Goal: Information Seeking & Learning: Find specific fact

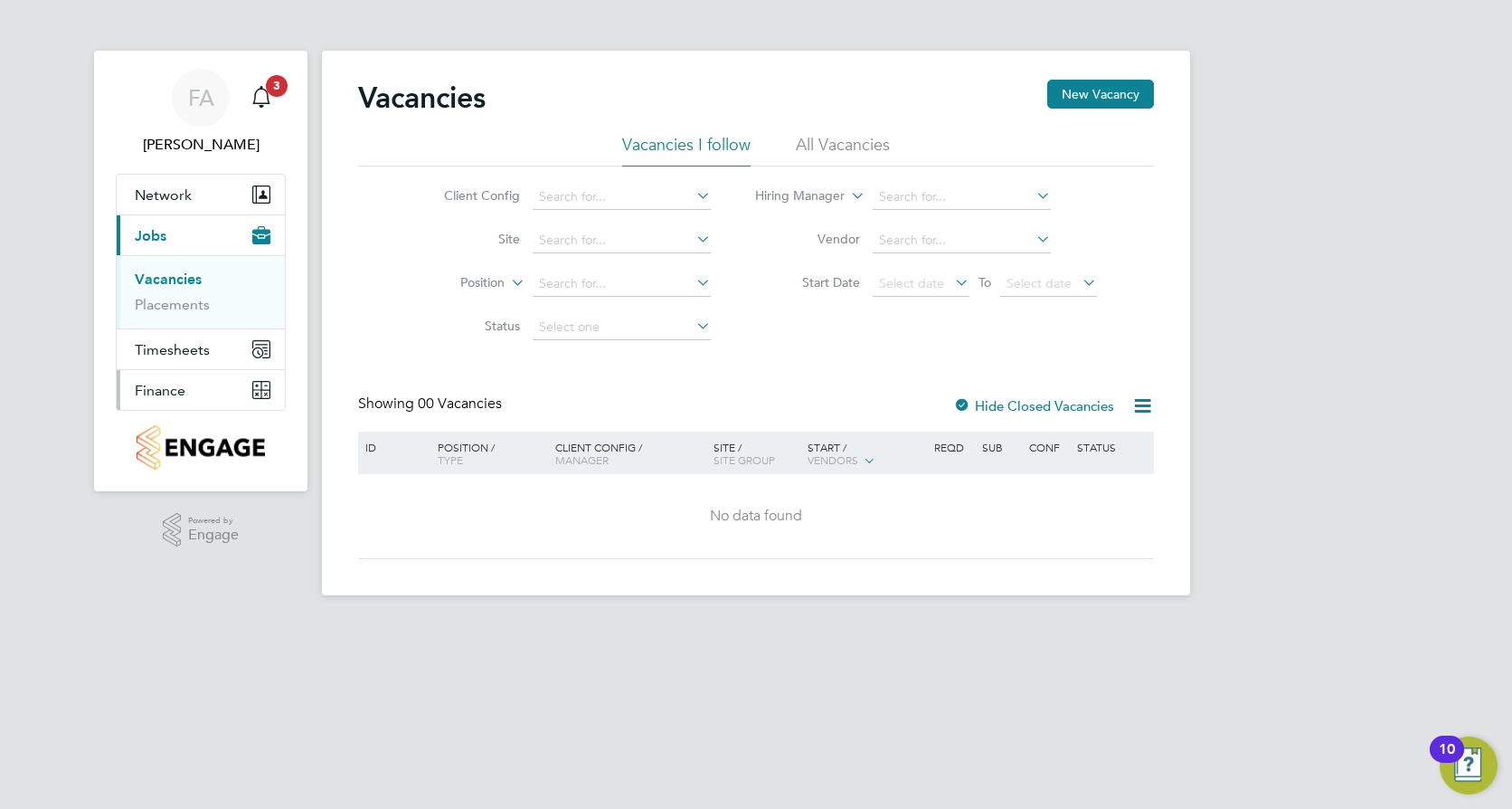
click at [207, 394] on button "Finance" at bounding box center [201, 389] width 168 height 40
click at [164, 384] on span "Finance" at bounding box center [160, 391] width 50 height 17
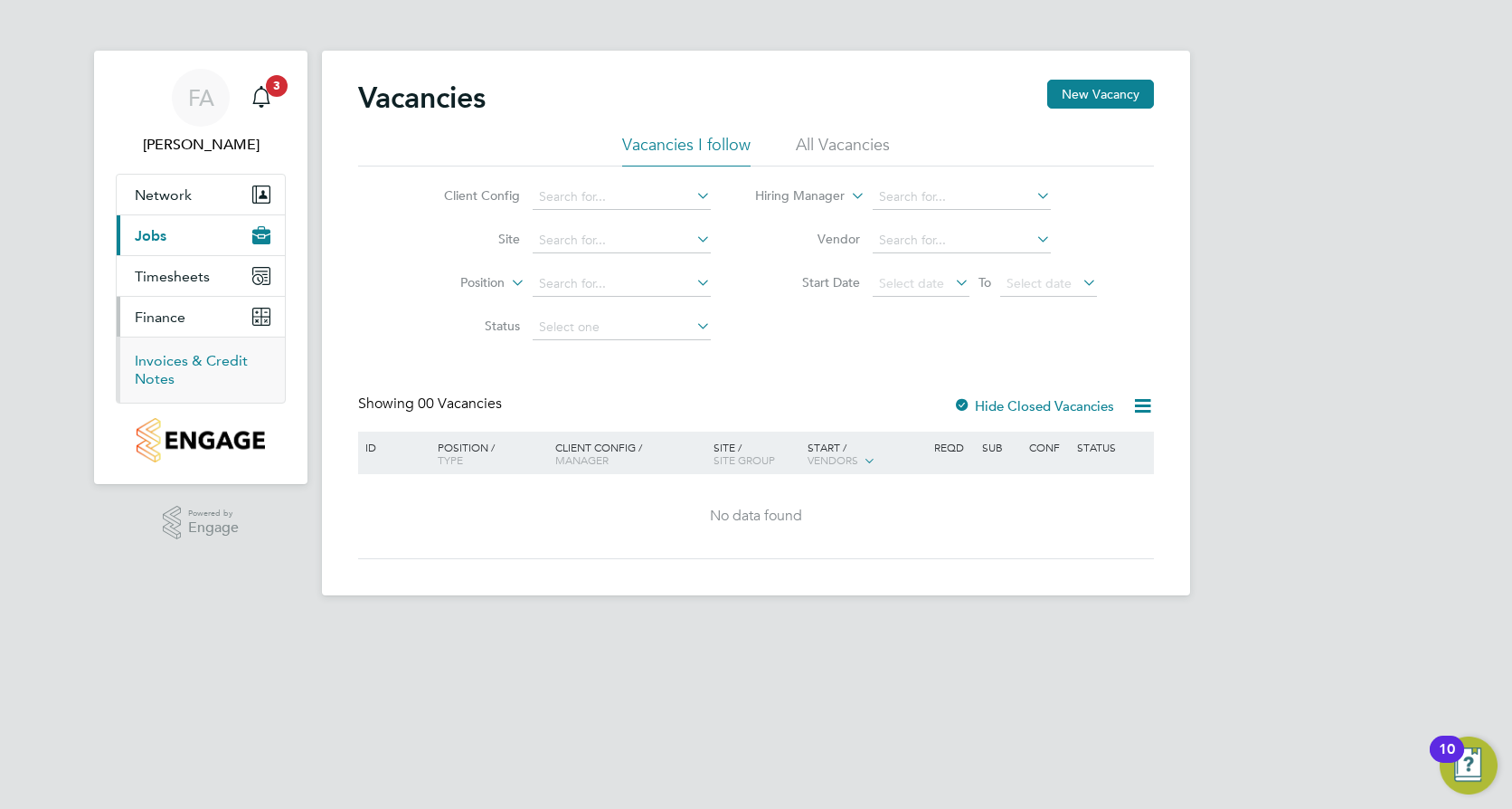
click at [158, 359] on link "Invoices & Credit Notes" at bounding box center [191, 370] width 113 height 35
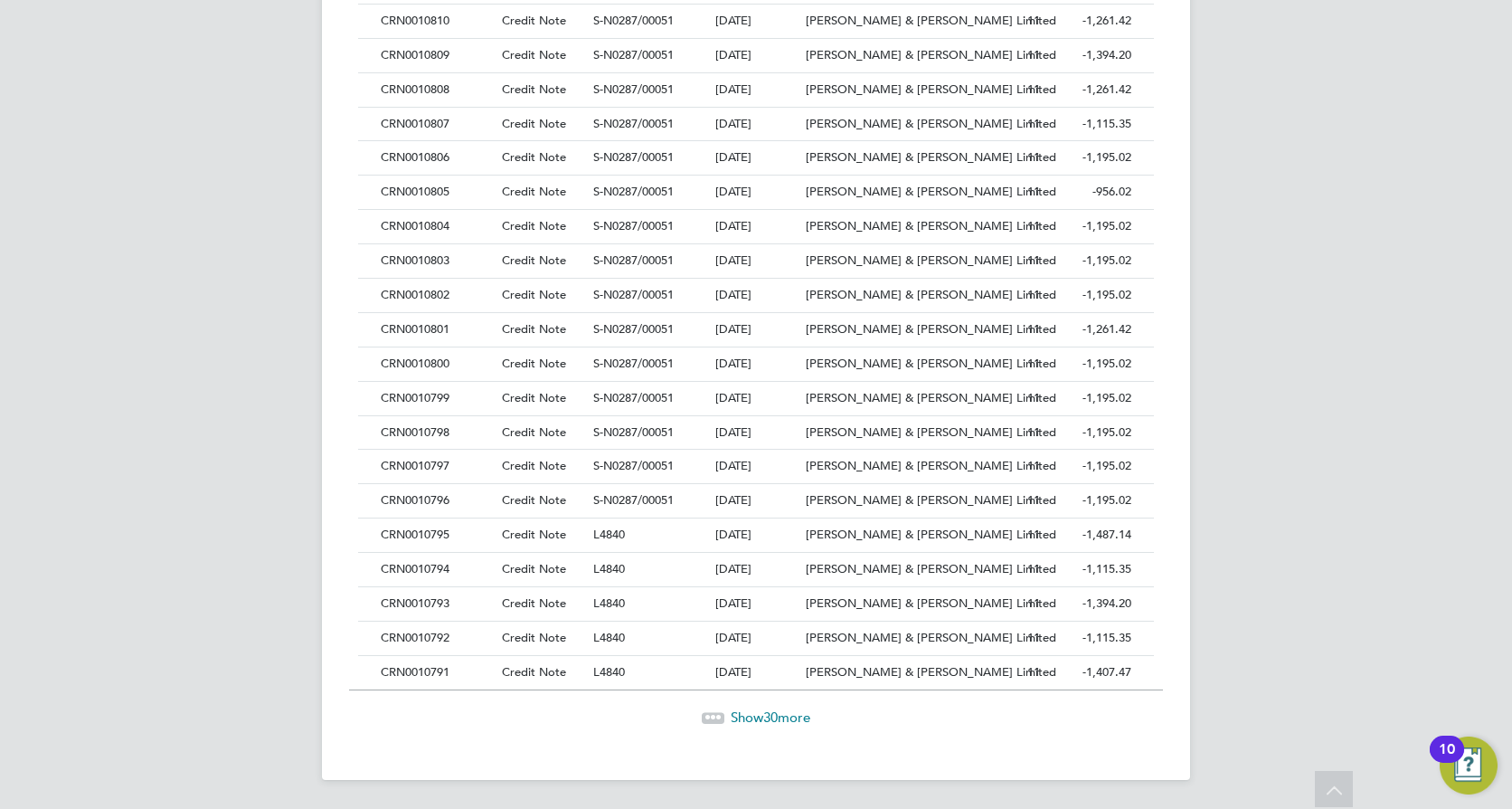
click at [783, 720] on span "Show 30 more" at bounding box center [770, 717] width 79 height 17
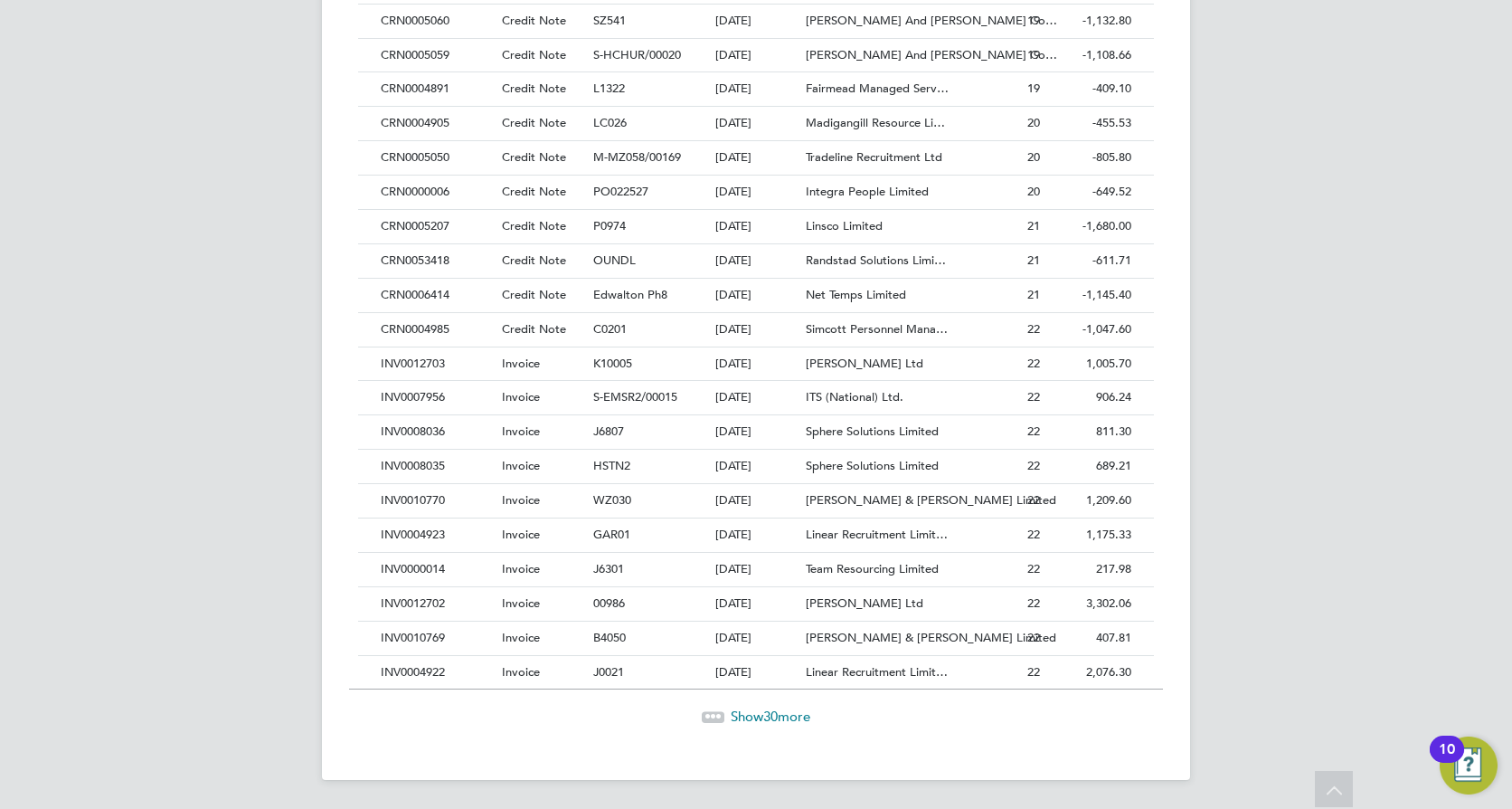
click at [784, 717] on span "Show 30 more" at bounding box center [770, 716] width 79 height 17
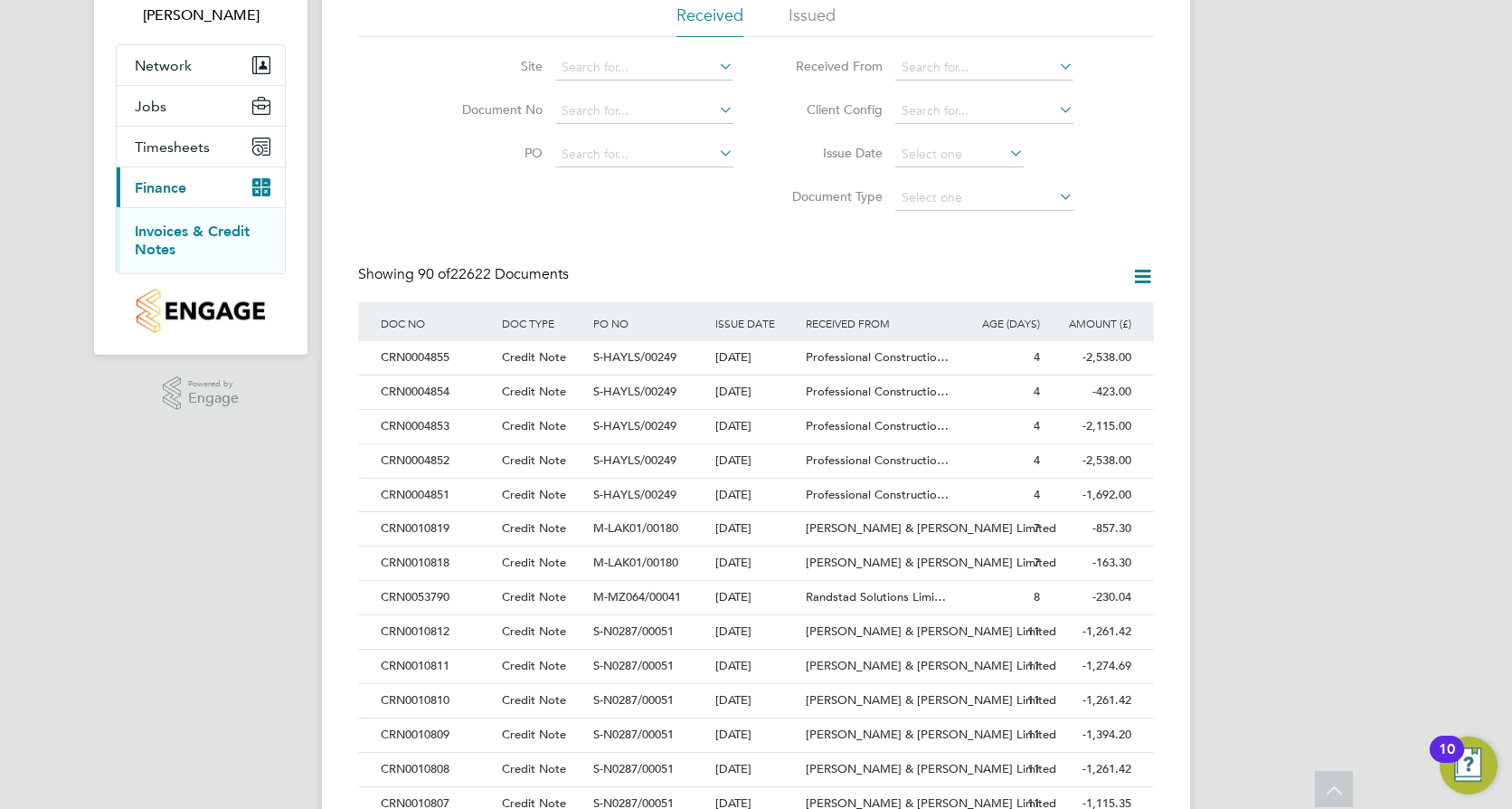
scroll to position [28, 0]
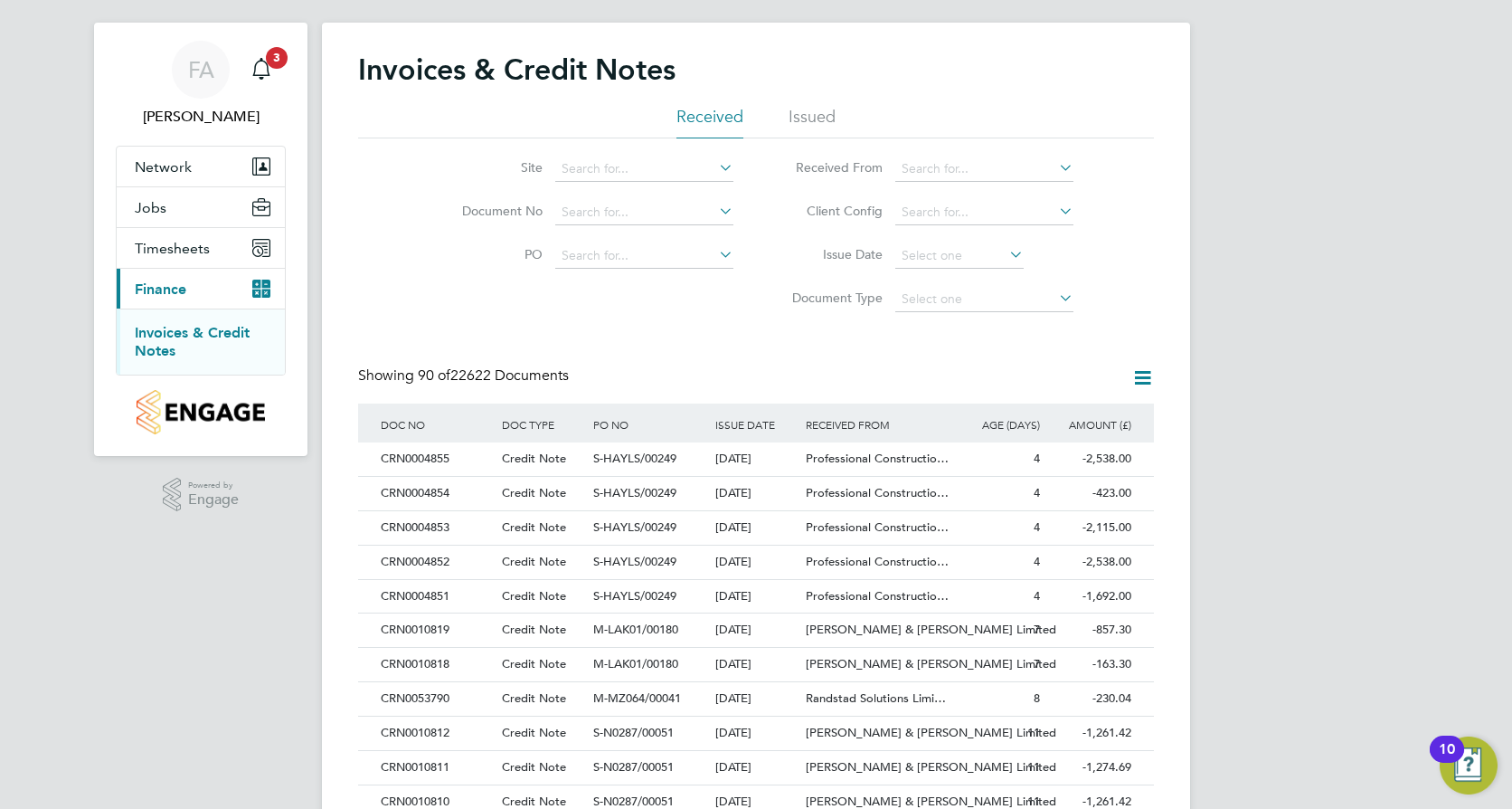
drag, startPoint x: 459, startPoint y: 379, endPoint x: 486, endPoint y: 371, distance: 28.2
click at [486, 371] on span "90 of 22622 Documents" at bounding box center [493, 375] width 151 height 18
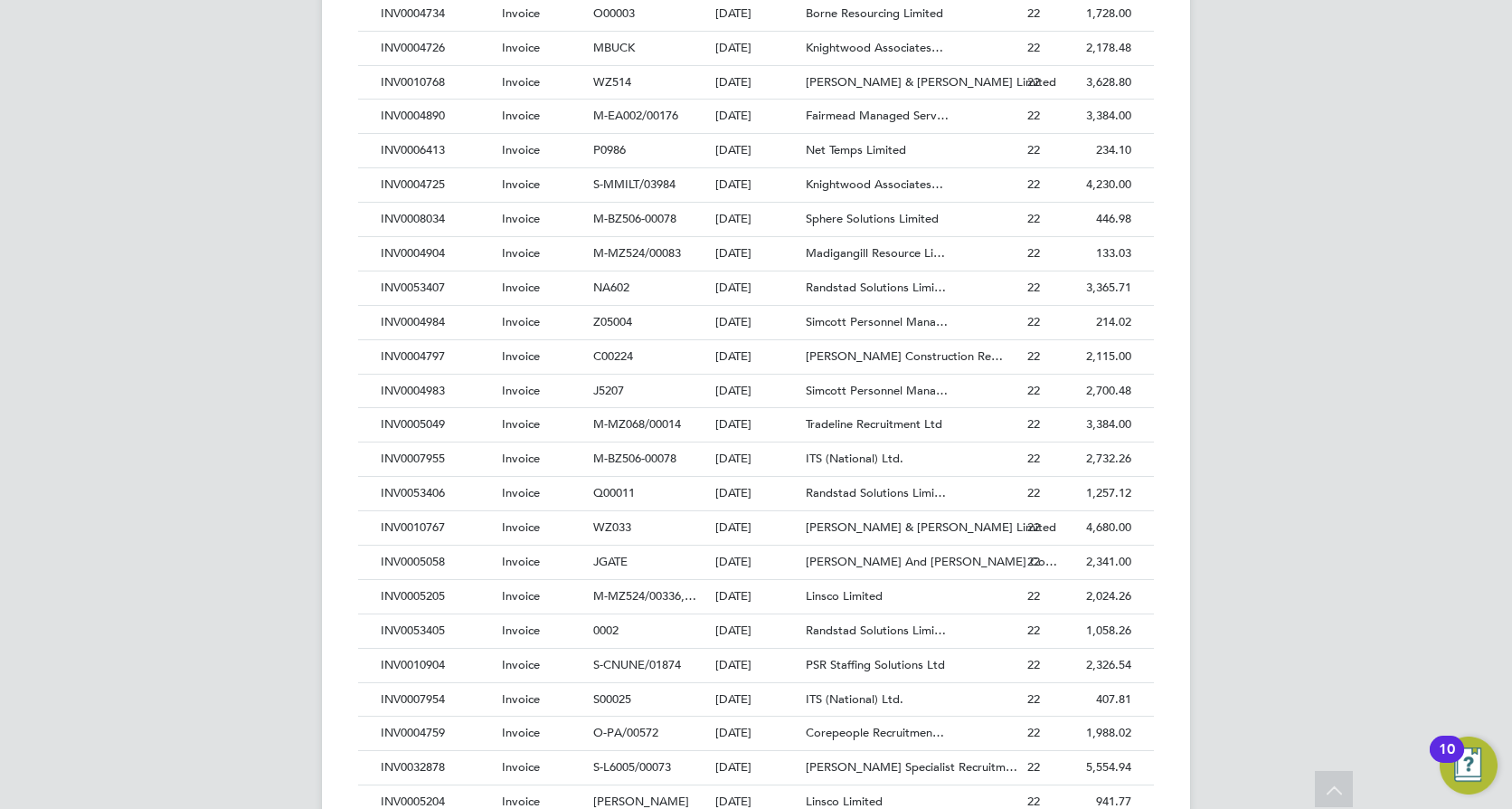
scroll to position [2866, 0]
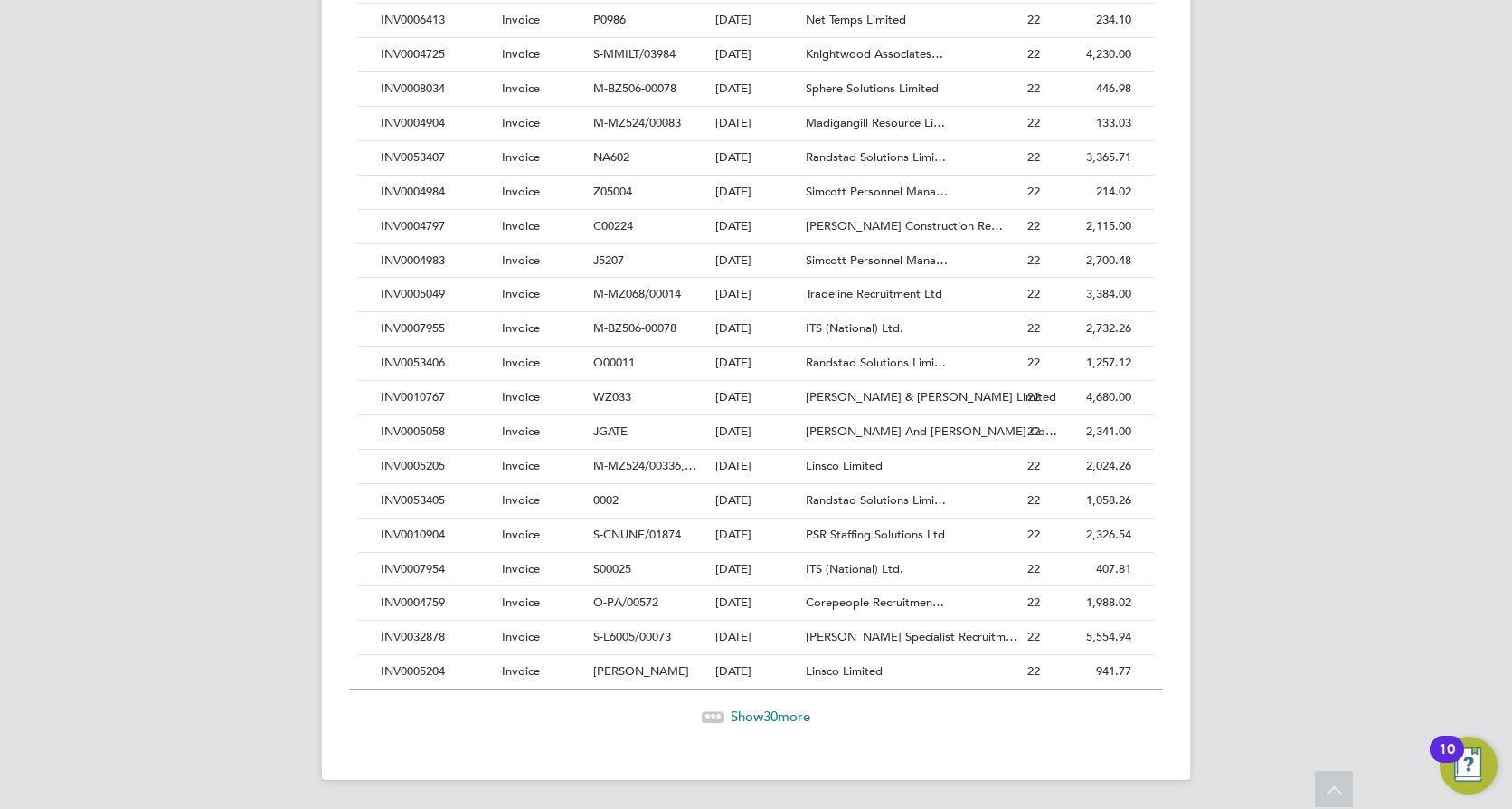
click at [751, 709] on span "Show 30 more" at bounding box center [770, 716] width 79 height 17
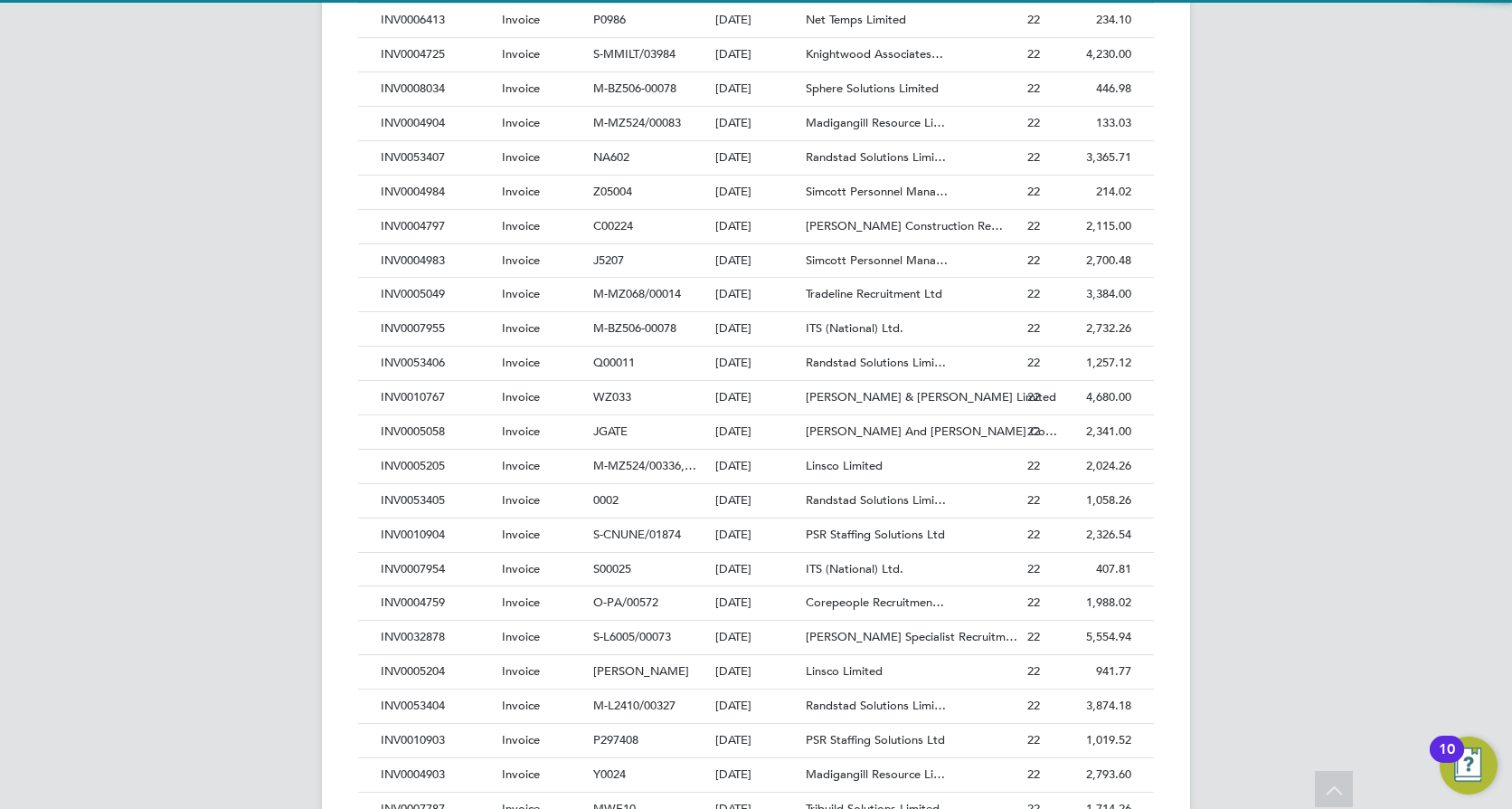
scroll to position [35, 123]
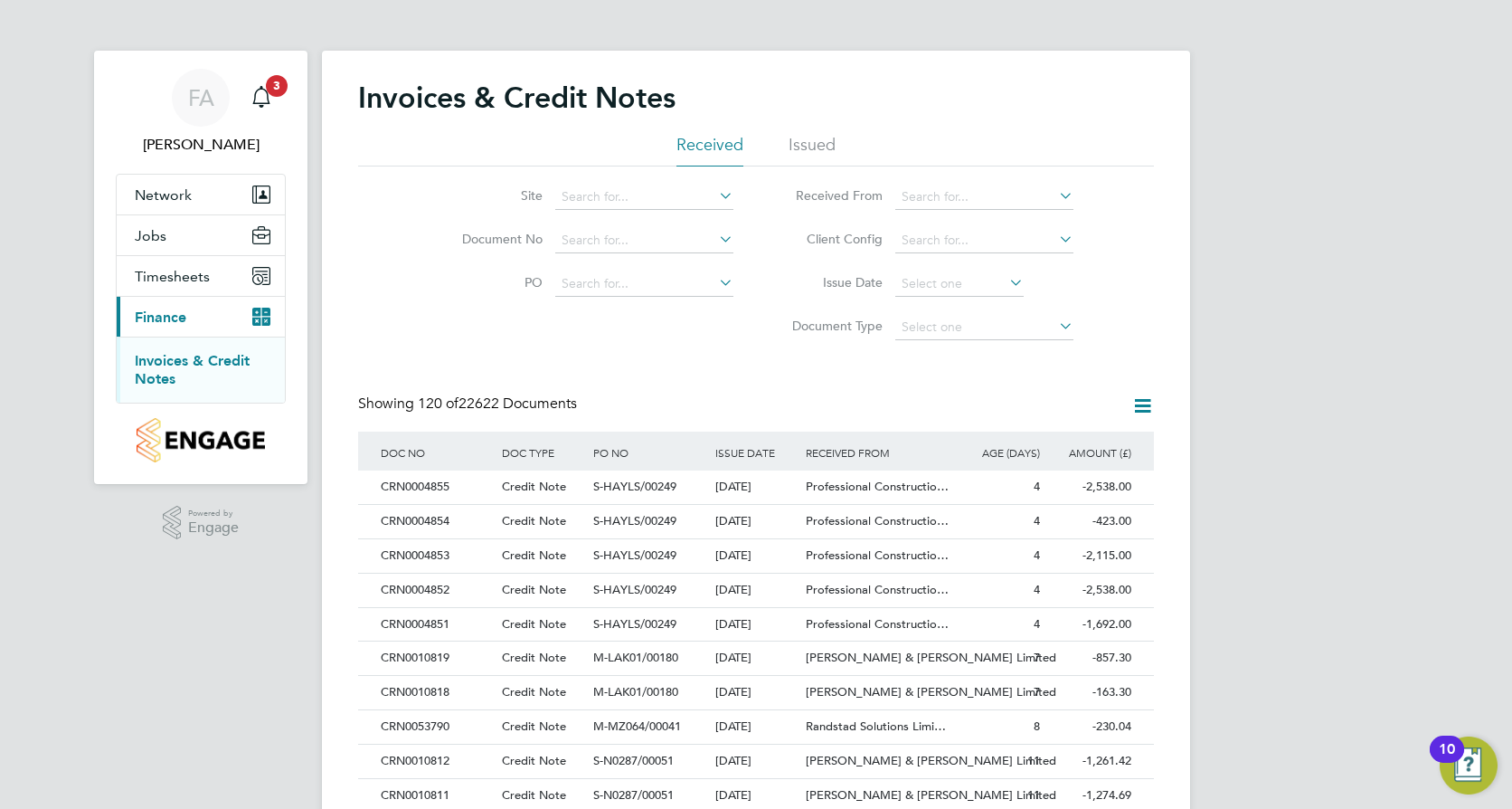
click at [715, 200] on icon at bounding box center [715, 195] width 0 height 25
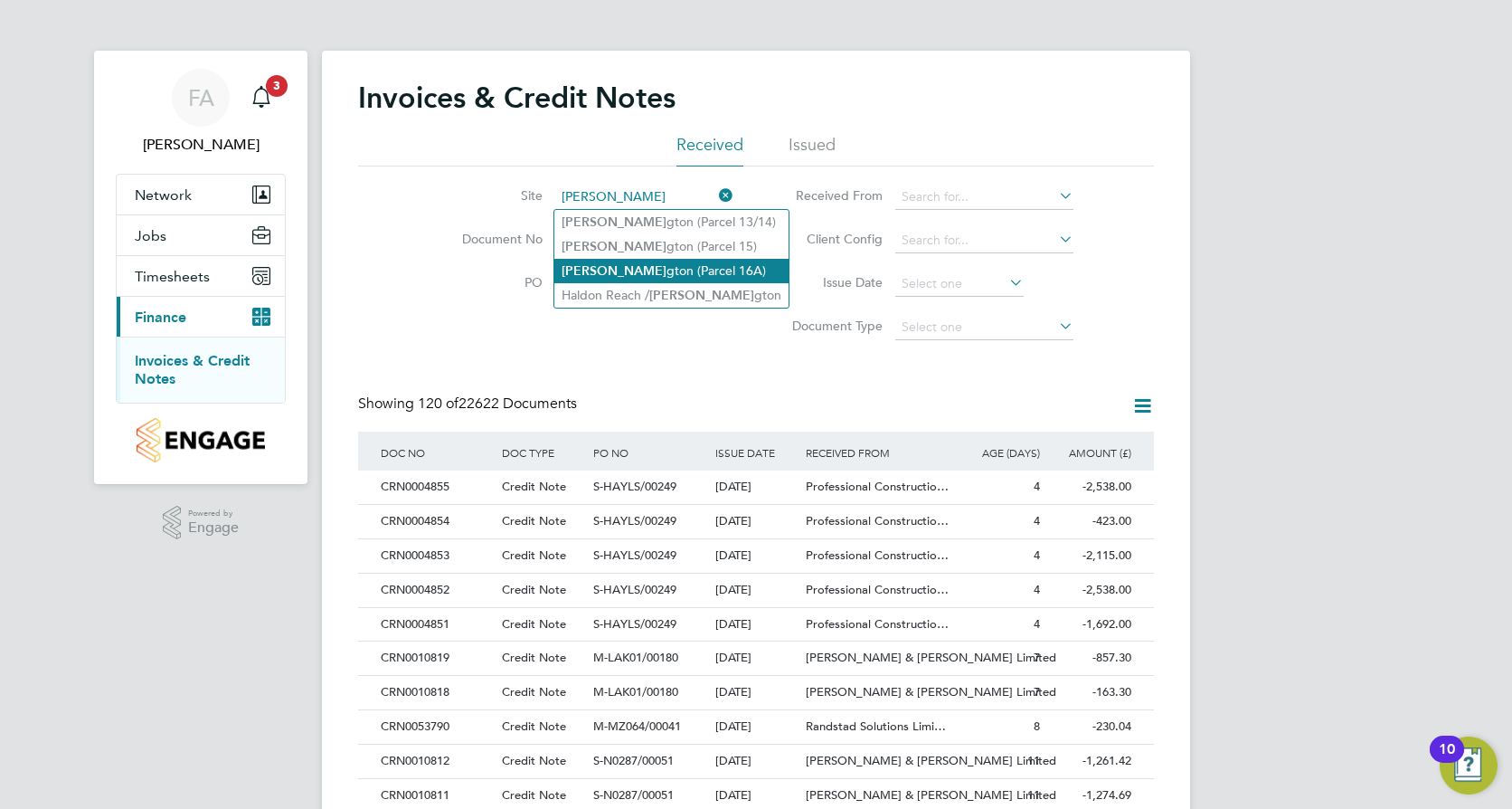
click at [635, 258] on li "[PERSON_NAME] gton (Parcel 16A)" at bounding box center [671, 270] width 234 height 24
type input "Alphington ([GEOGRAPHIC_DATA])"
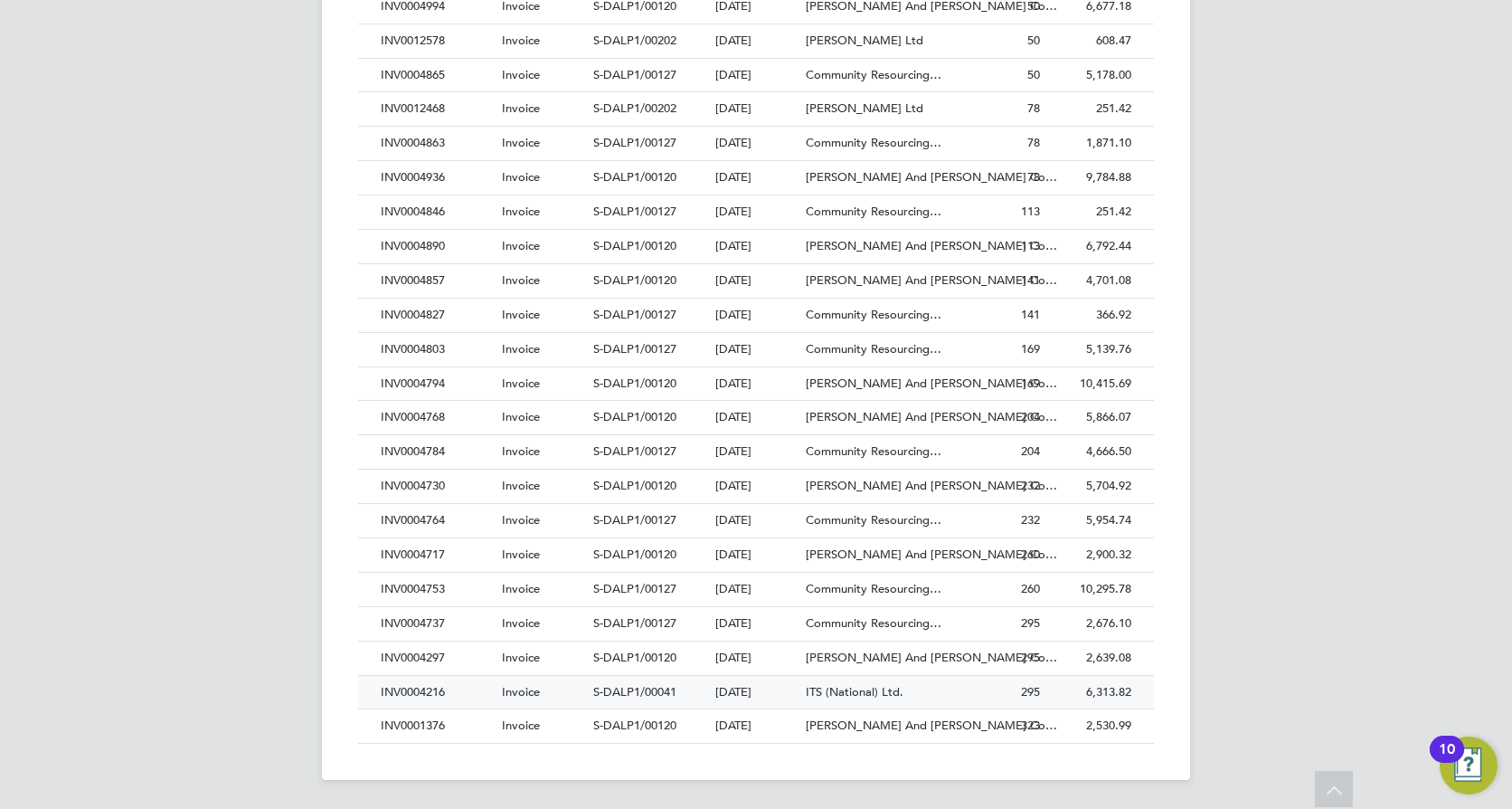
click at [881, 697] on span "ITS (National) Ltd." at bounding box center [854, 692] width 98 height 15
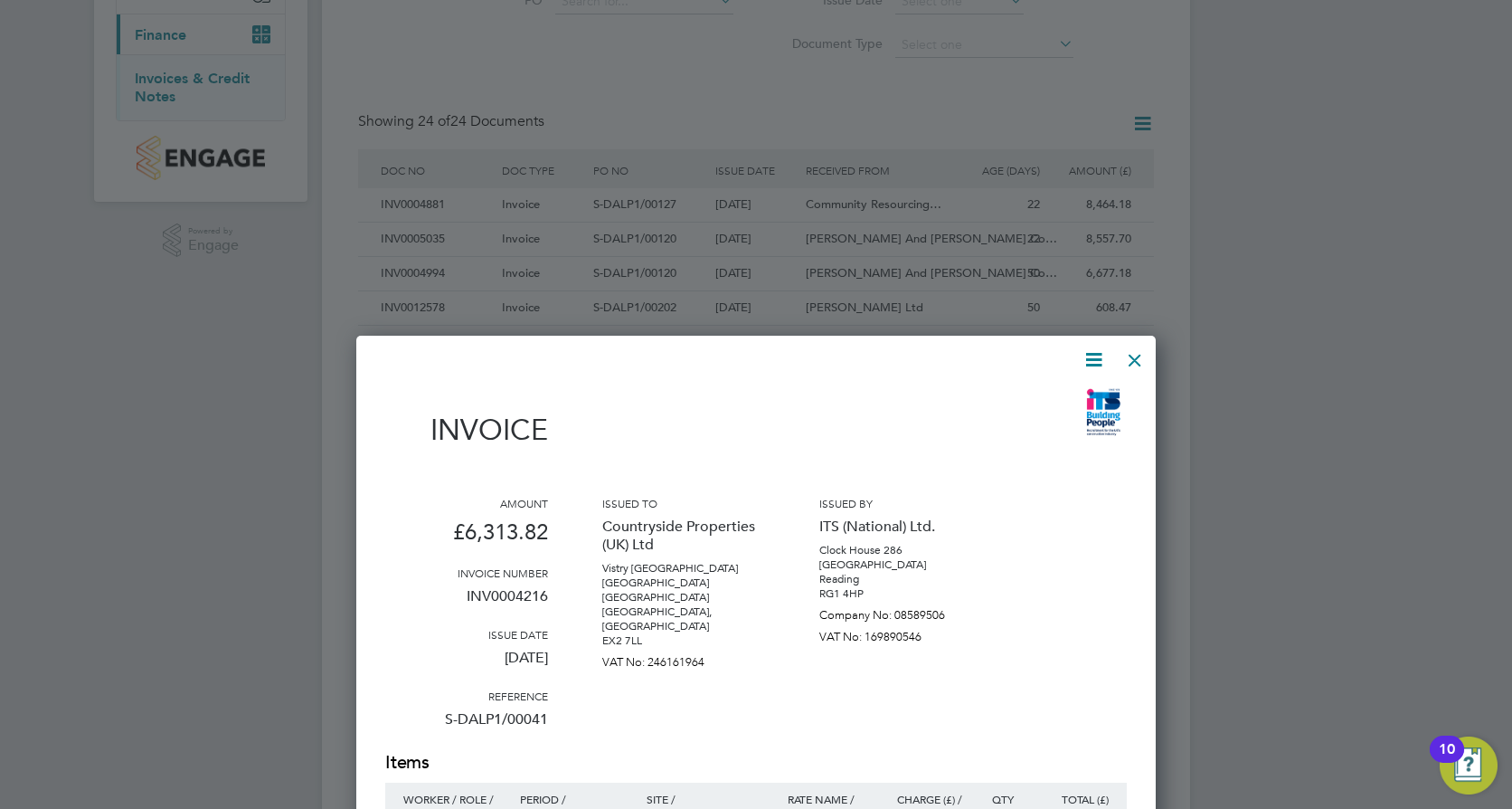
click at [1132, 355] on div at bounding box center [1135, 356] width 33 height 33
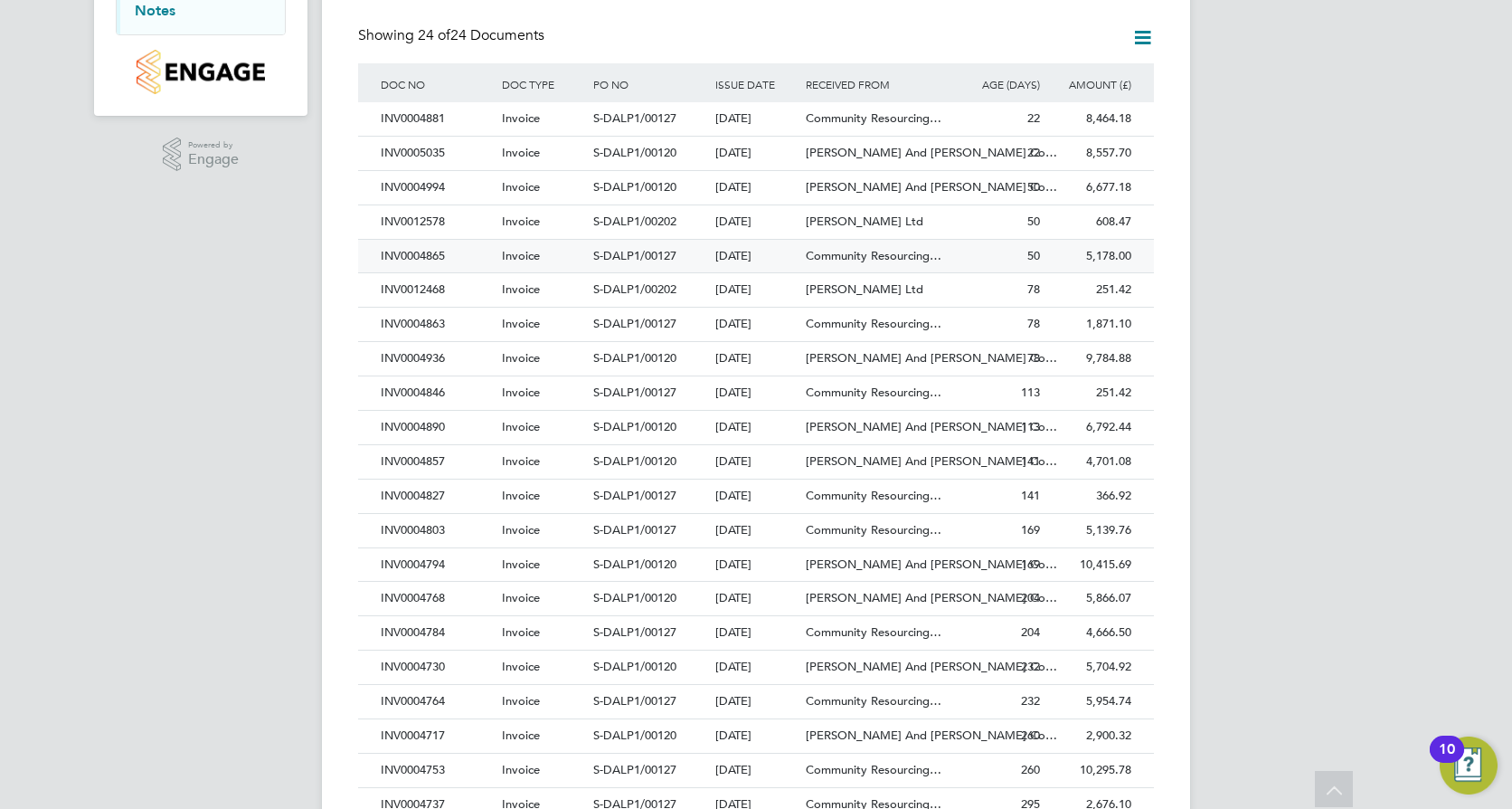
drag, startPoint x: 685, startPoint y: 255, endPoint x: 588, endPoint y: 257, distance: 97.0
click at [588, 257] on div "INV0004865 Invoice S-DALP1/00127 [DATE] Countryside Properties (UK) Ltd Communi…" at bounding box center [756, 256] width 796 height 35
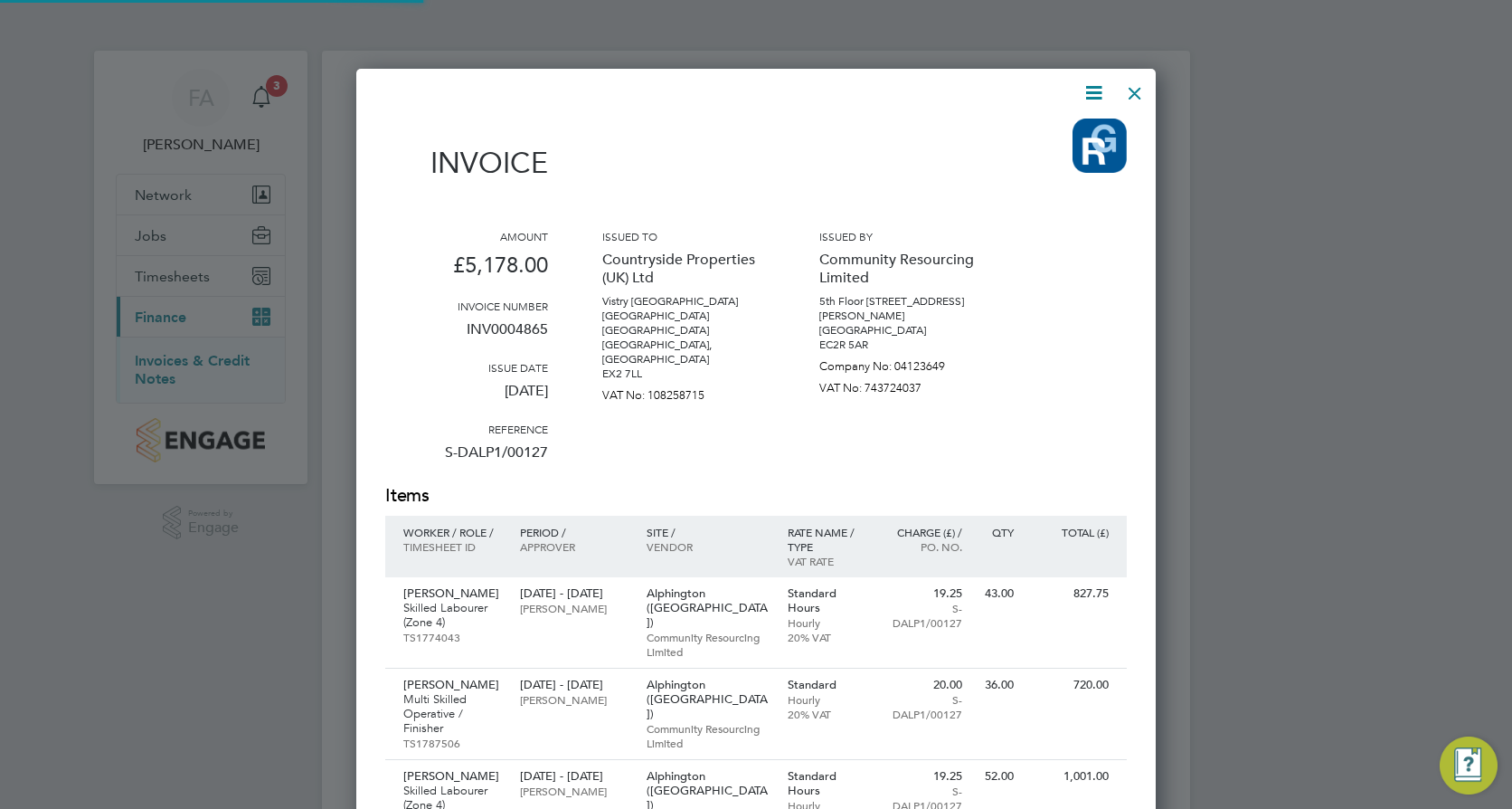
scroll to position [1299, 800]
drag, startPoint x: 547, startPoint y: 447, endPoint x: 419, endPoint y: 459, distance: 128.6
click at [419, 459] on p "S-DALP1/00127" at bounding box center [466, 460] width 163 height 47
copy p "S-DALP1/00127"
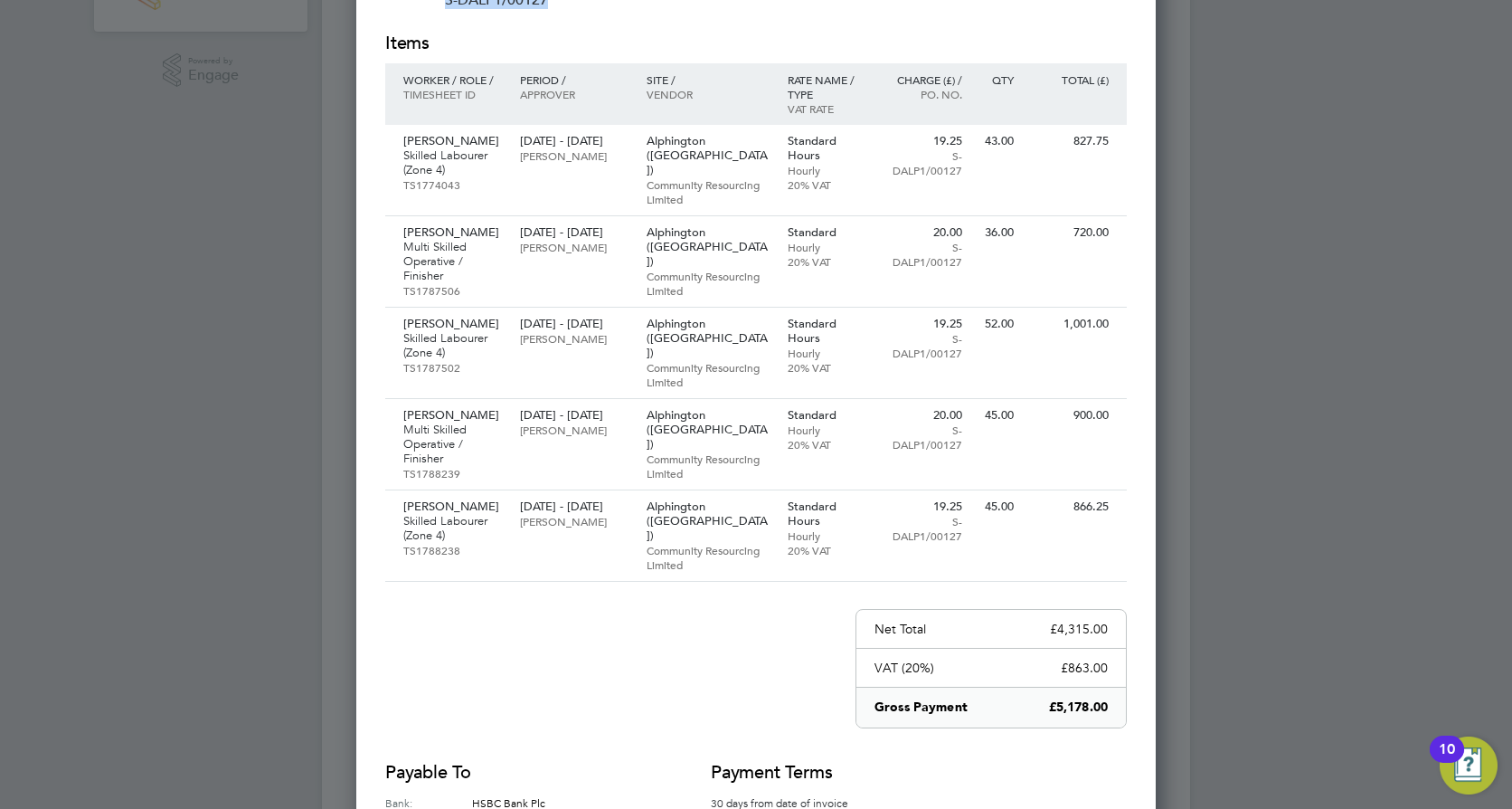
scroll to position [0, 0]
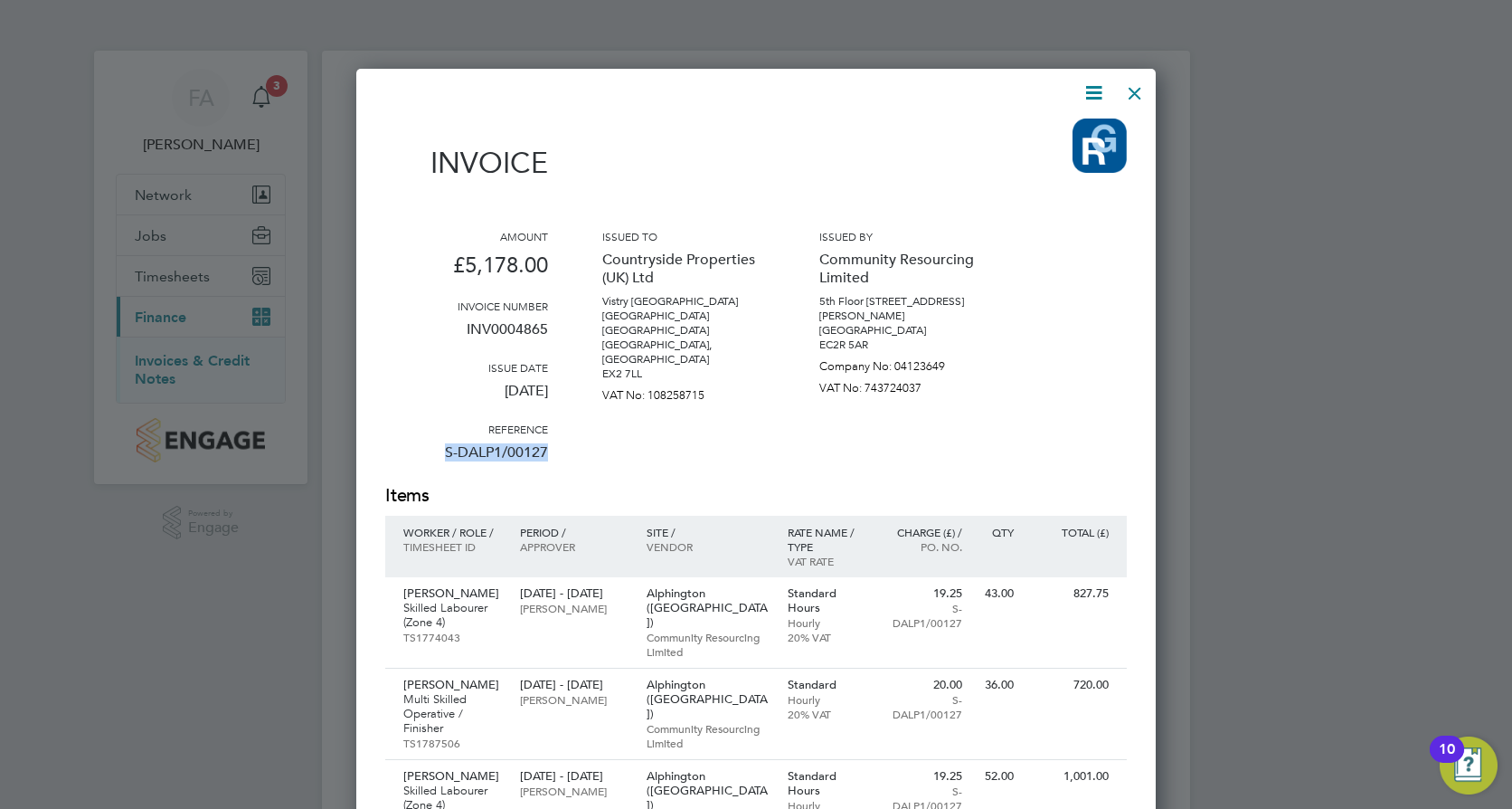
click at [1129, 84] on div at bounding box center [1135, 89] width 33 height 33
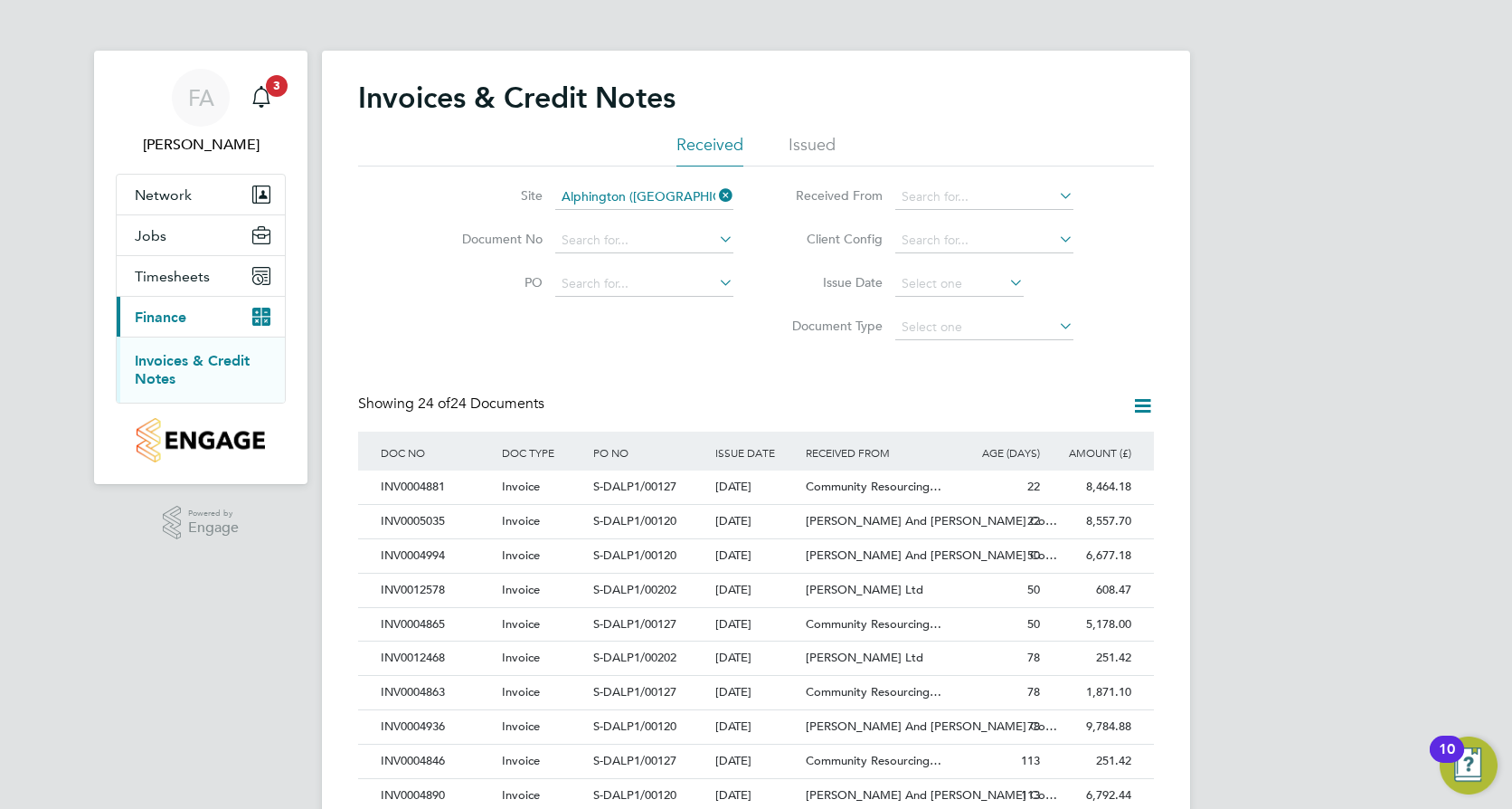
click at [715, 186] on icon at bounding box center [715, 195] width 0 height 25
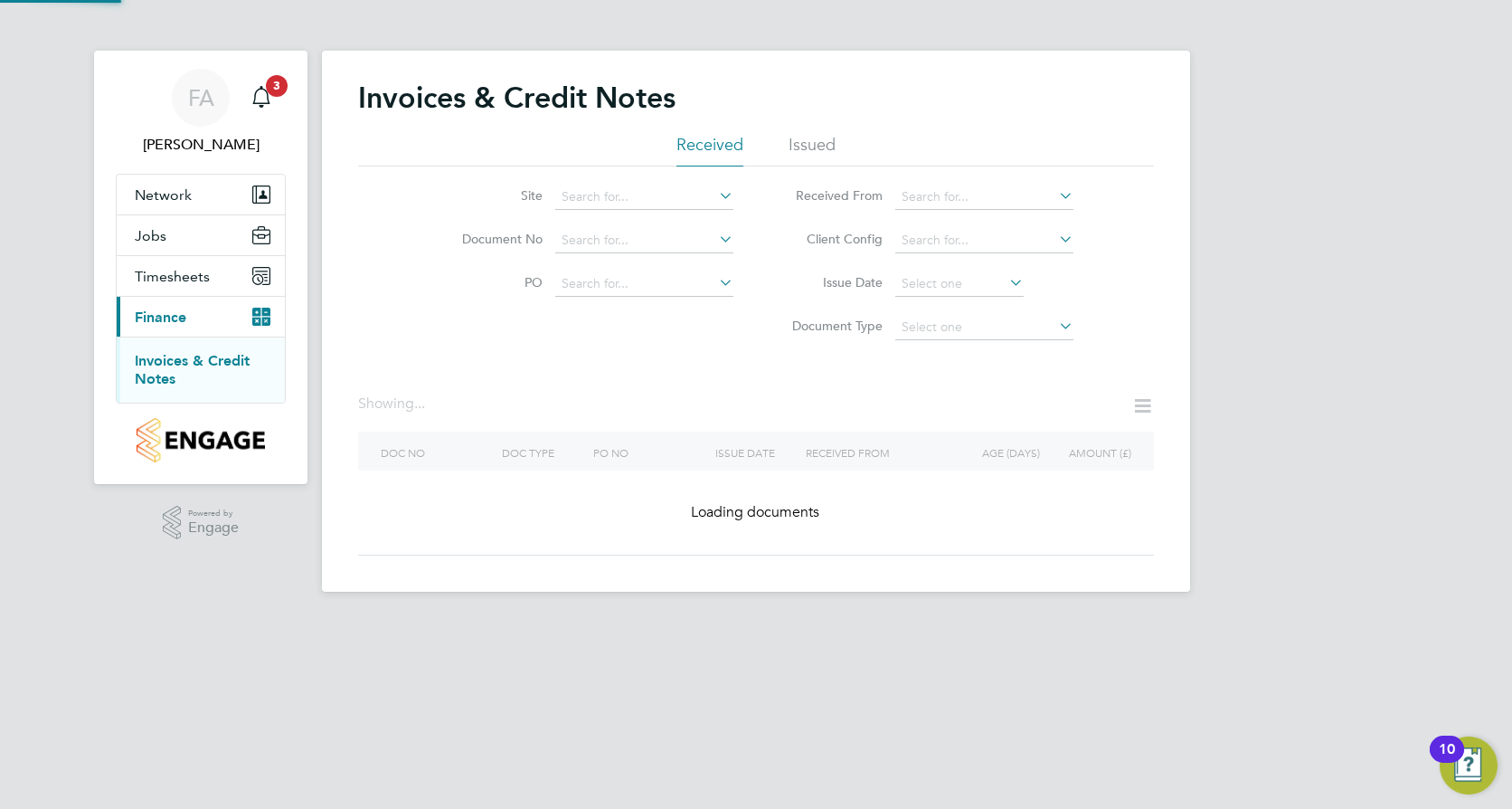
click at [509, 195] on label "Site" at bounding box center [490, 195] width 104 height 16
click at [589, 199] on input at bounding box center [644, 197] width 178 height 25
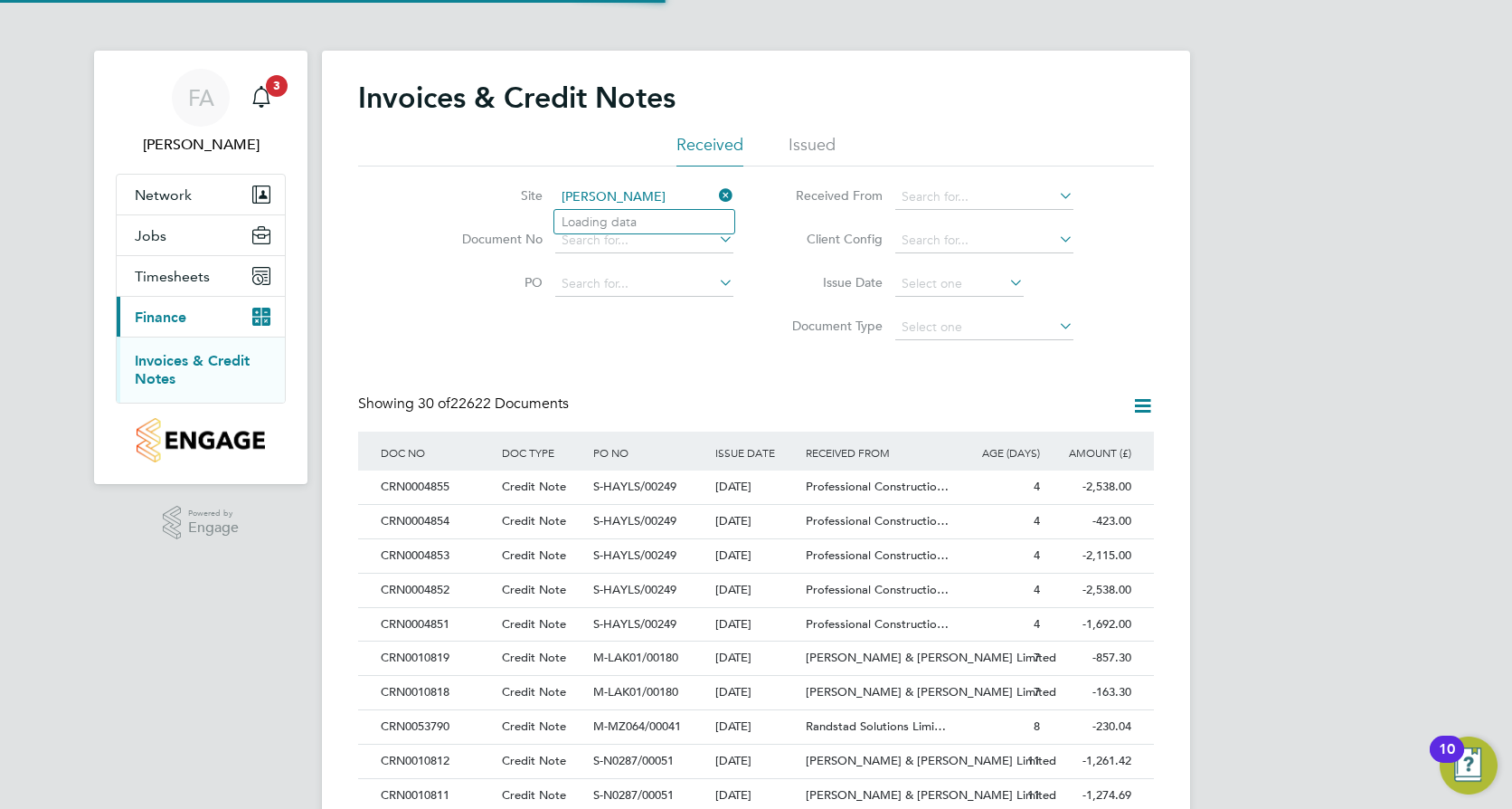
scroll to position [35, 123]
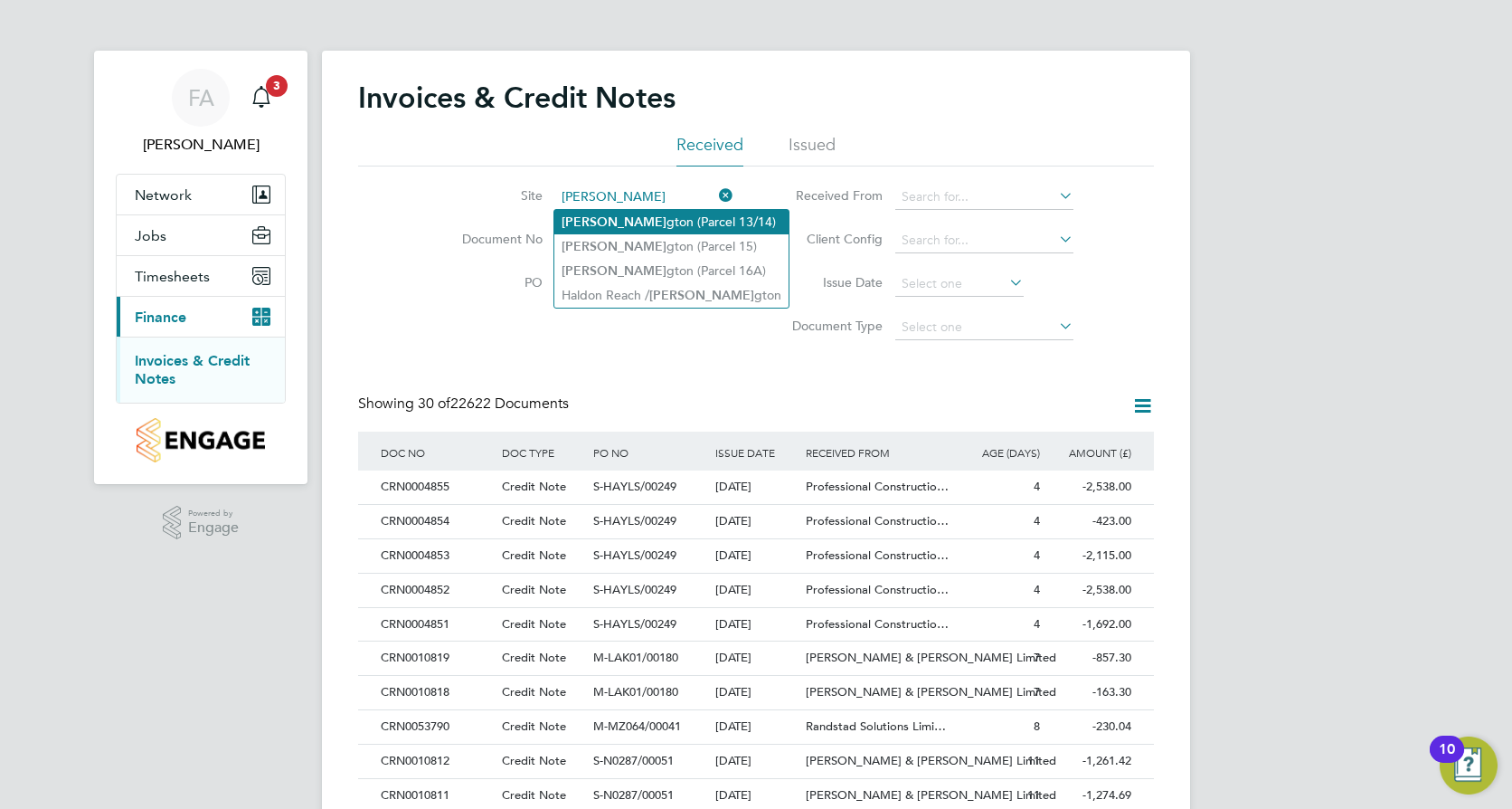
click at [678, 215] on li "[PERSON_NAME] gton (Parcel 13/14)" at bounding box center [671, 222] width 234 height 24
type input "Alphington (Parcel 13/14)"
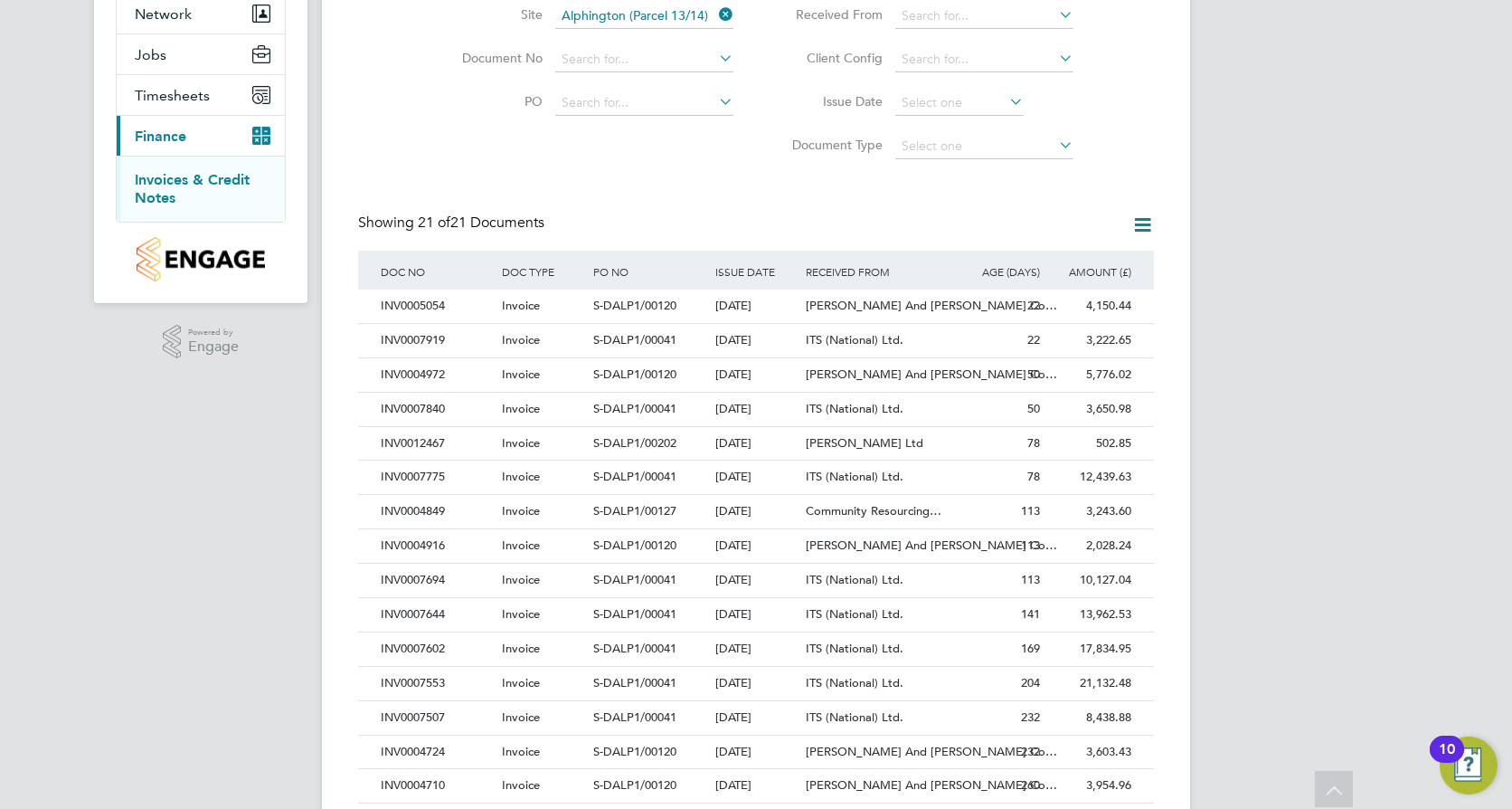
click at [682, 340] on div "S-DALP1/00041" at bounding box center [649, 341] width 121 height 34
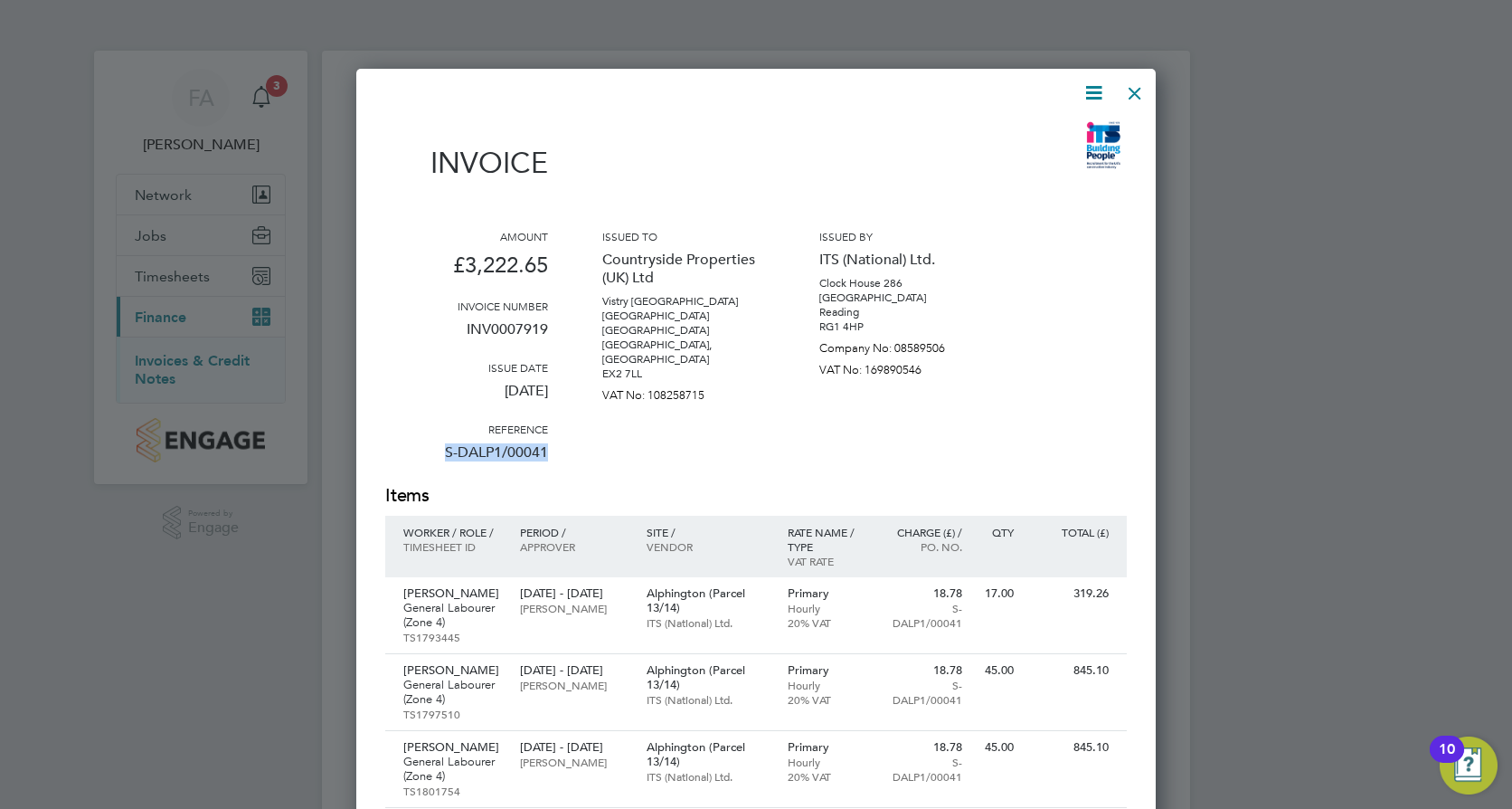
drag, startPoint x: 555, startPoint y: 450, endPoint x: 447, endPoint y: 463, distance: 108.8
click at [447, 463] on div "Amount £3,222.65 Invoice number INV0007919 Issue date [DATE] Reference S-DALP1/…" at bounding box center [756, 356] width 742 height 255
copy p "S-DALP1/00041"
